Goal: Task Accomplishment & Management: Use online tool/utility

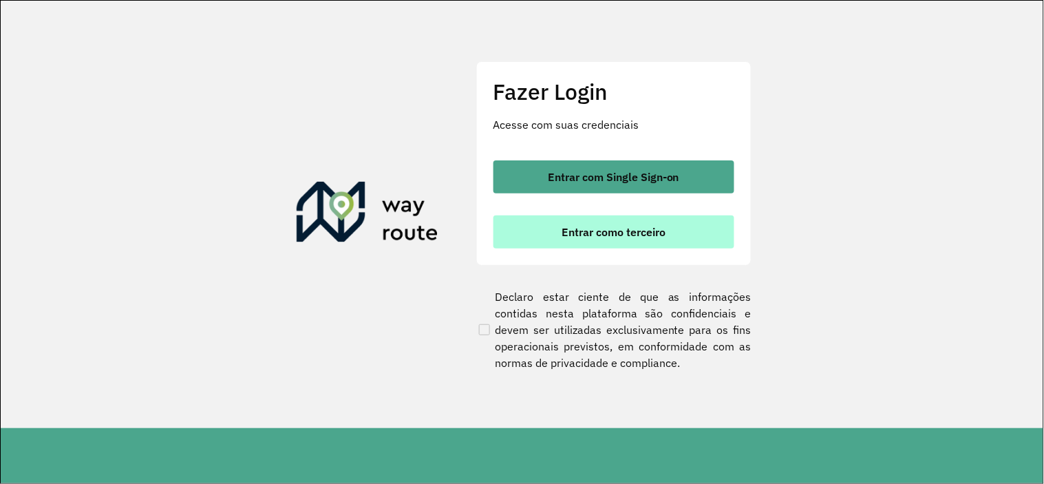
click at [601, 238] on button "Entrar como terceiro" at bounding box center [613, 231] width 241 height 33
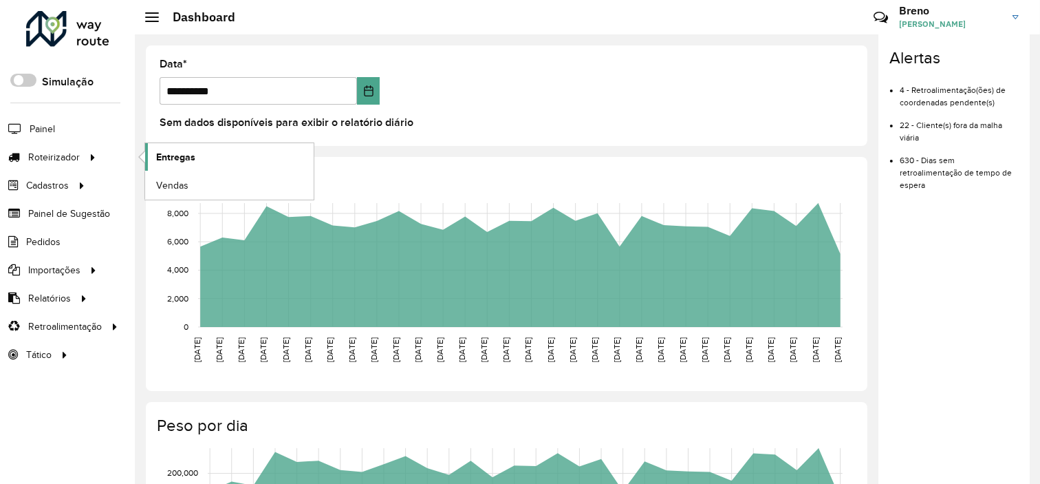
click at [188, 161] on span "Entregas" at bounding box center [175, 157] width 39 height 14
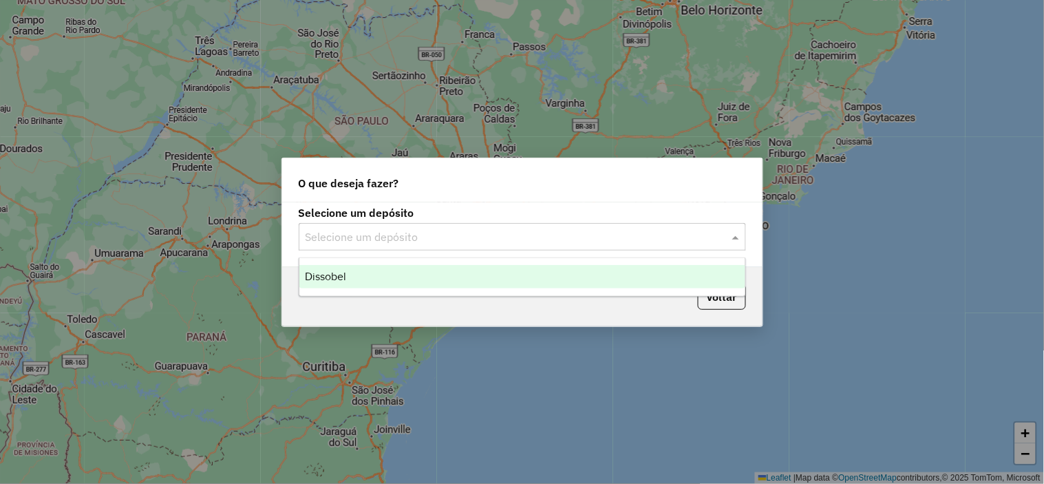
click at [450, 236] on input "text" at bounding box center [508, 237] width 406 height 17
click at [359, 279] on div "Dissobel" at bounding box center [522, 276] width 446 height 23
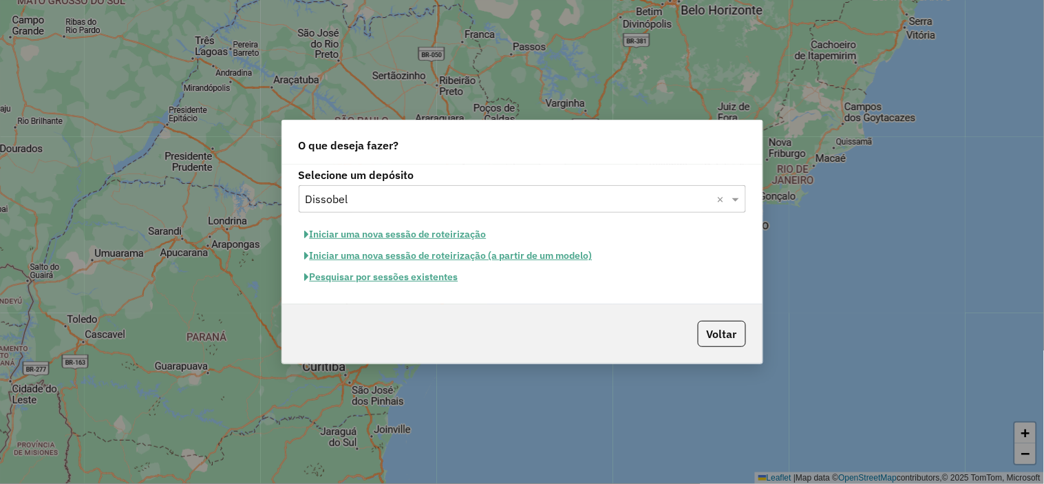
click at [352, 283] on button "Pesquisar por sessões existentes" at bounding box center [382, 276] width 166 height 21
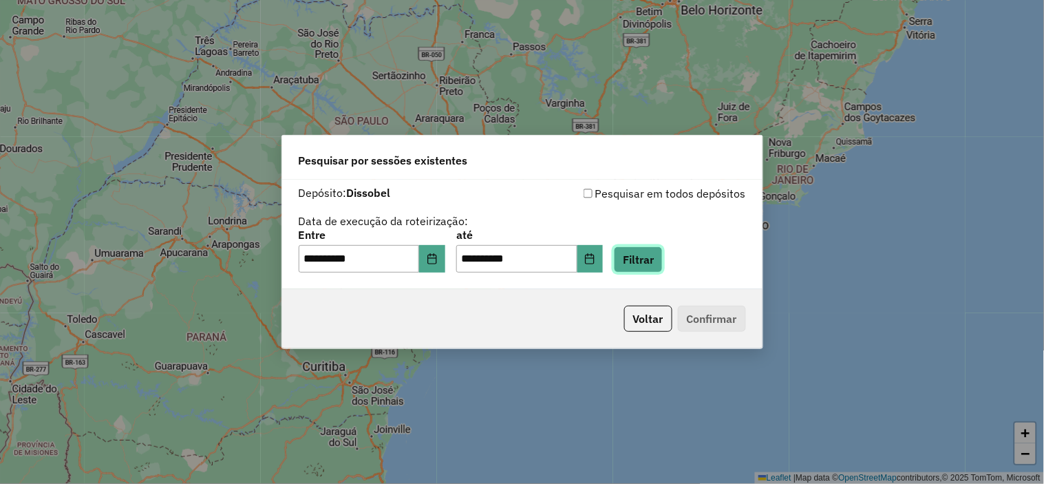
click at [647, 263] on button "Filtrar" at bounding box center [638, 259] width 49 height 26
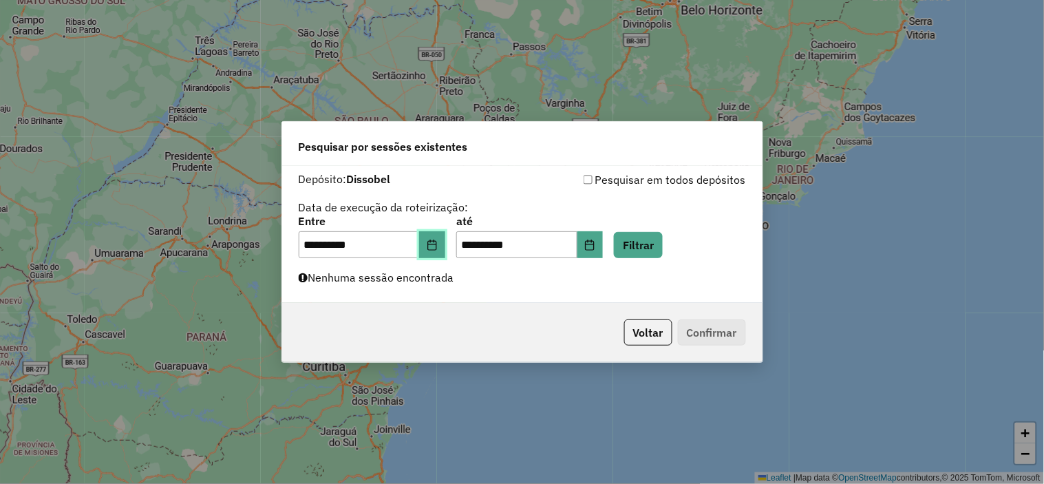
click at [445, 255] on button "Choose Date" at bounding box center [432, 245] width 26 height 28
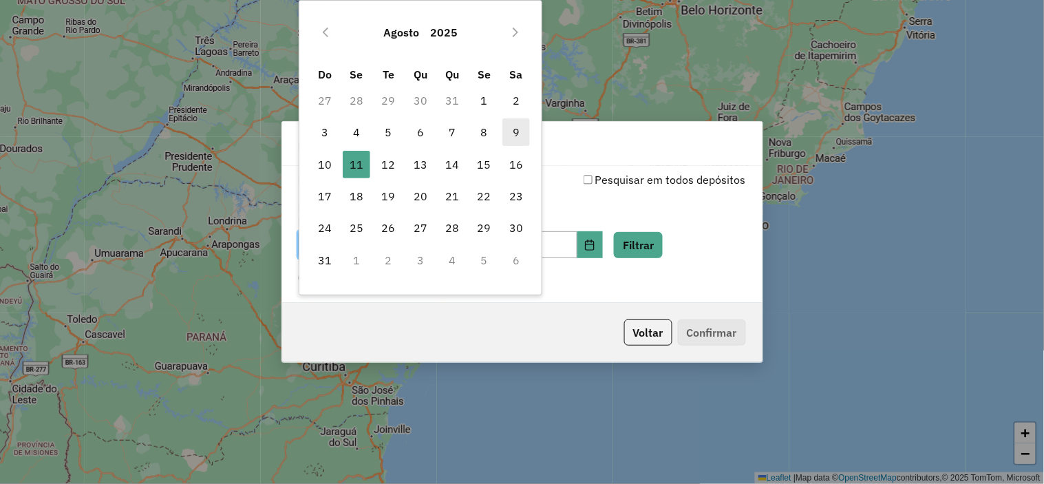
click at [517, 136] on span "9" at bounding box center [516, 132] width 28 height 28
type input "**********"
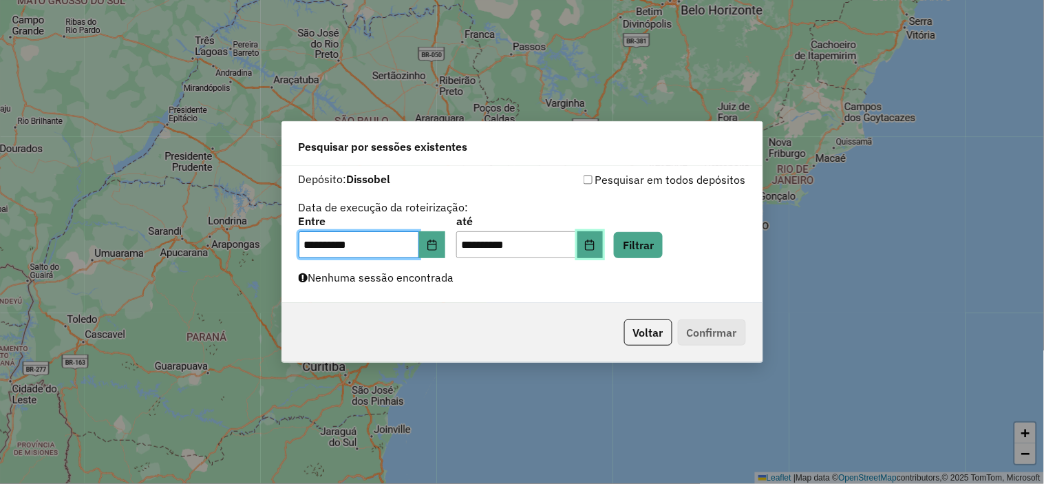
click at [594, 244] on icon "Choose Date" at bounding box center [589, 244] width 9 height 11
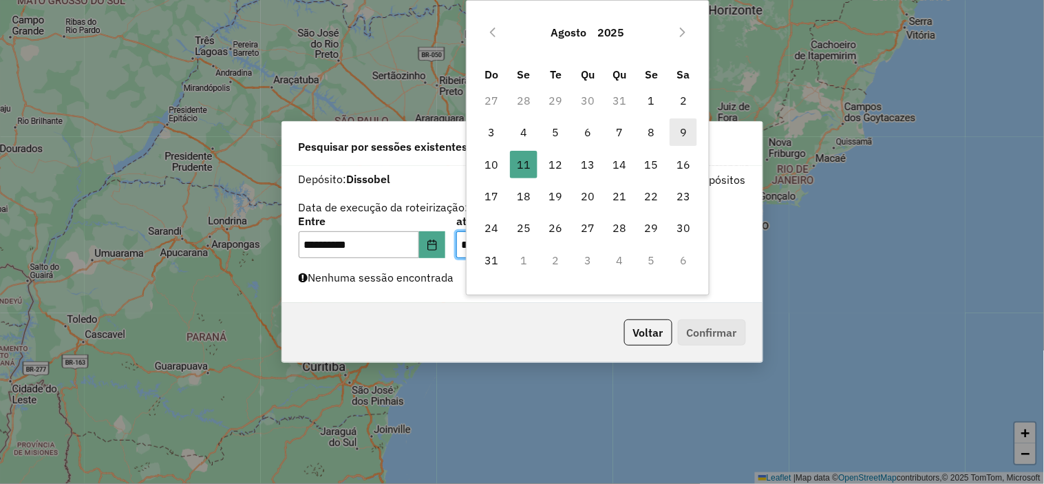
click at [681, 131] on span "9" at bounding box center [683, 132] width 28 height 28
type input "**********"
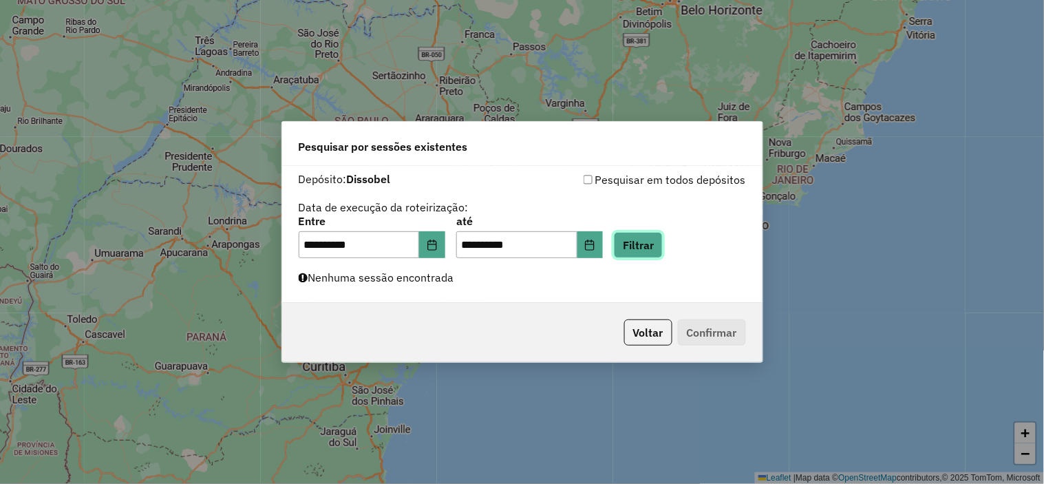
click at [654, 243] on button "Filtrar" at bounding box center [638, 245] width 49 height 26
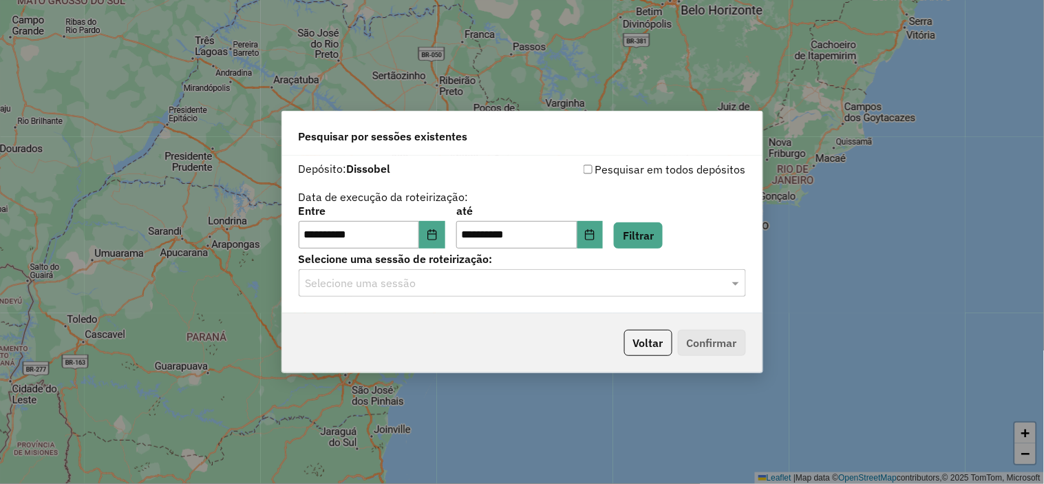
click at [422, 284] on input "text" at bounding box center [508, 283] width 406 height 17
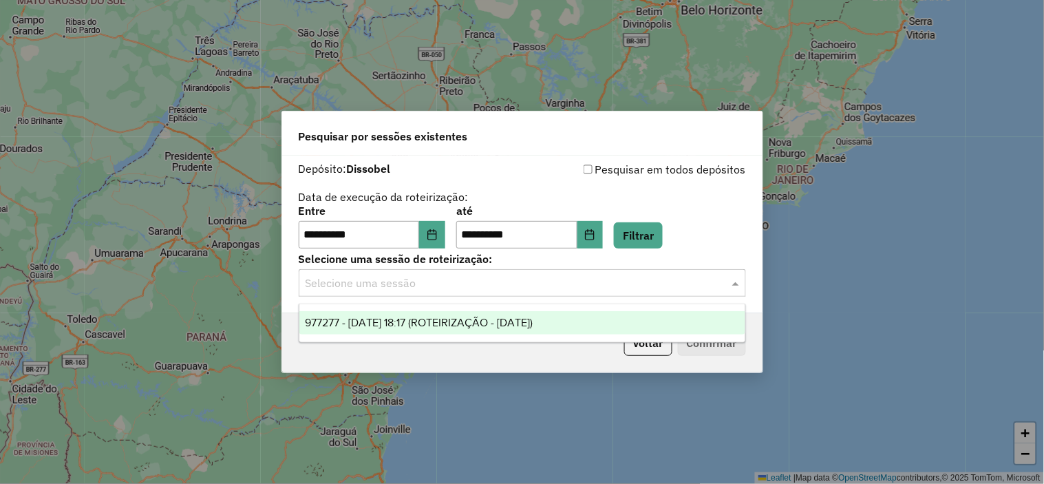
click at [401, 320] on span "977277 - 09/08/2025 18:17 (ROTEIRIZAÇÃO - 11/02/2025)" at bounding box center [419, 322] width 228 height 12
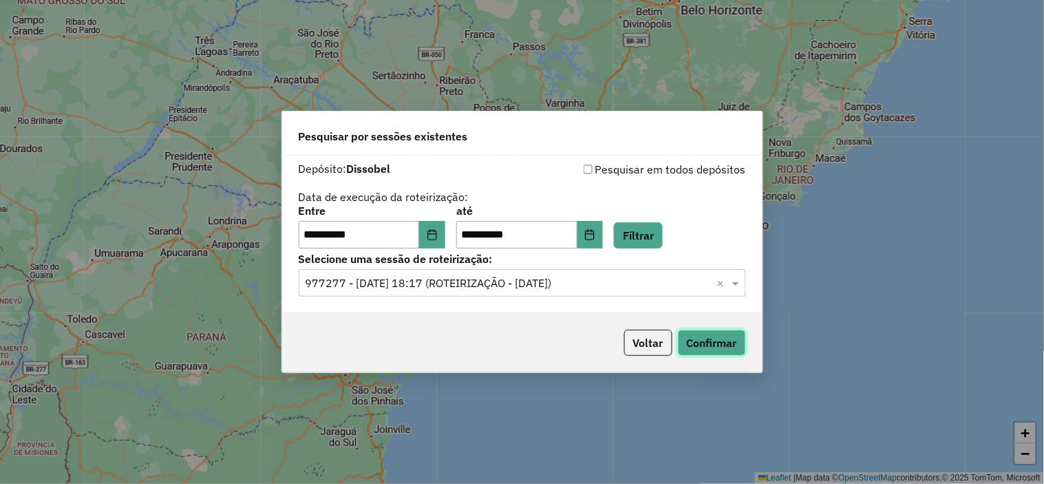
click at [720, 334] on button "Confirmar" at bounding box center [712, 343] width 68 height 26
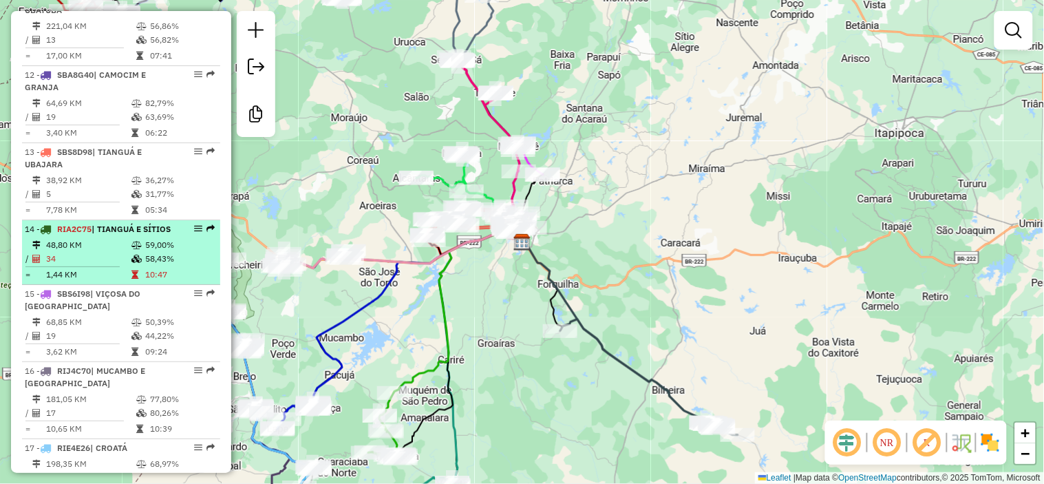
scroll to position [1299, 0]
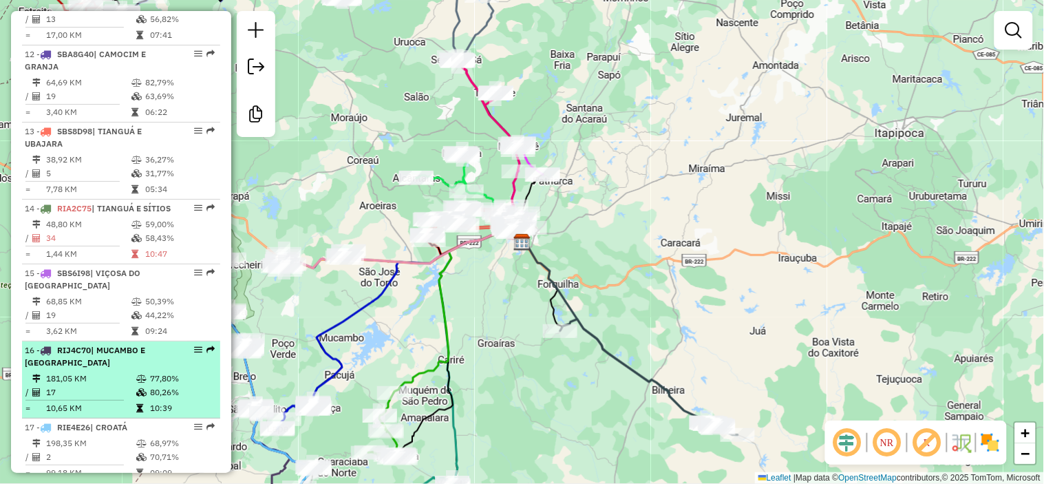
click at [125, 368] on div "16 - RIJ4C70 | MUCAMBO E [GEOGRAPHIC_DATA]" at bounding box center [98, 356] width 146 height 25
select select "**********"
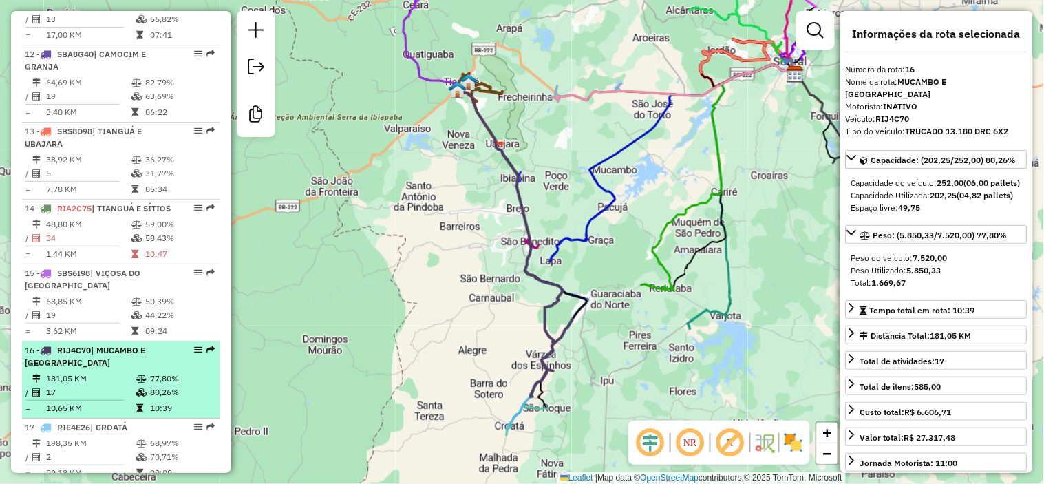
click at [125, 368] on div "16 - RIJ4C70 | MUCAMBO E [GEOGRAPHIC_DATA]" at bounding box center [98, 356] width 146 height 25
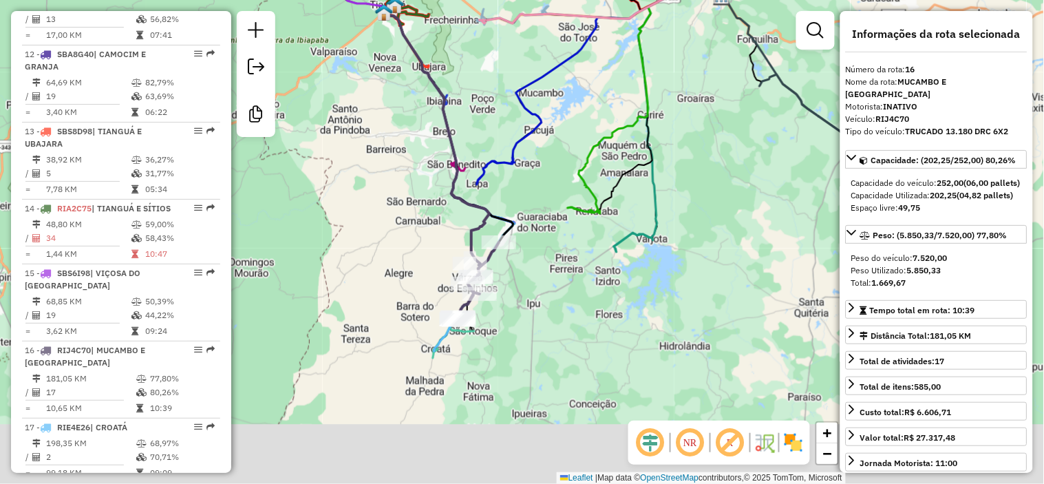
drag, startPoint x: 369, startPoint y: 418, endPoint x: 413, endPoint y: 300, distance: 125.6
click at [413, 300] on div "Janela de atendimento Grade de atendimento Capacidade Transportadoras Veículos …" at bounding box center [522, 242] width 1044 height 484
